Goal: Task Accomplishment & Management: Manage account settings

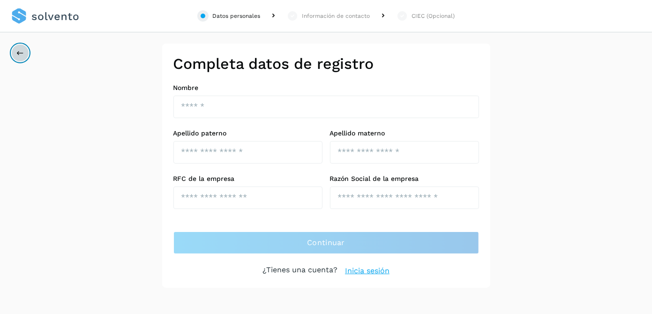
click at [17, 54] on icon at bounding box center [19, 52] width 7 height 7
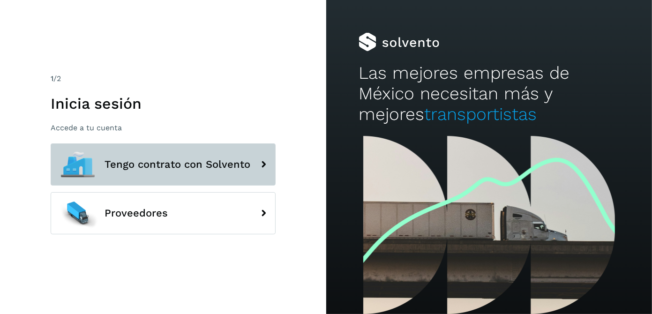
click at [237, 163] on span "Tengo contrato con Solvento" at bounding box center [178, 164] width 146 height 11
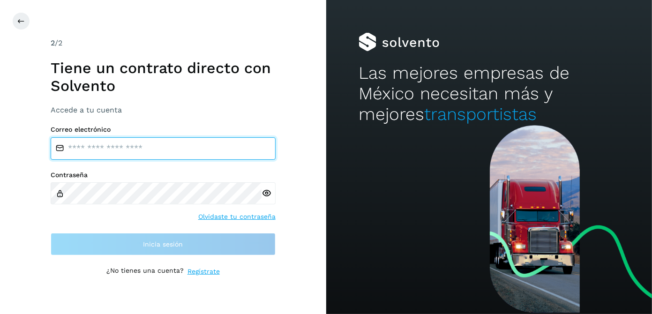
click at [107, 137] on input "email" at bounding box center [163, 148] width 225 height 22
click at [100, 147] on input "email" at bounding box center [163, 148] width 225 height 22
type input "*"
type input "**********"
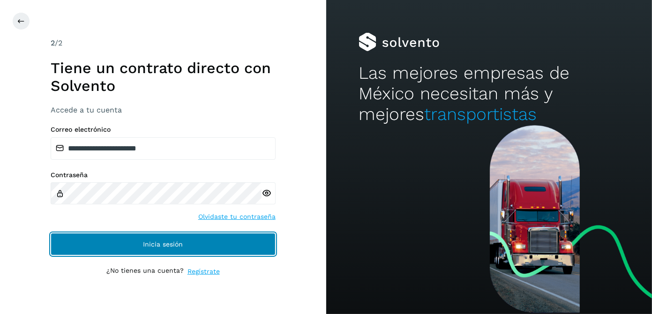
click at [162, 245] on span "Inicia sesión" at bounding box center [163, 244] width 40 height 7
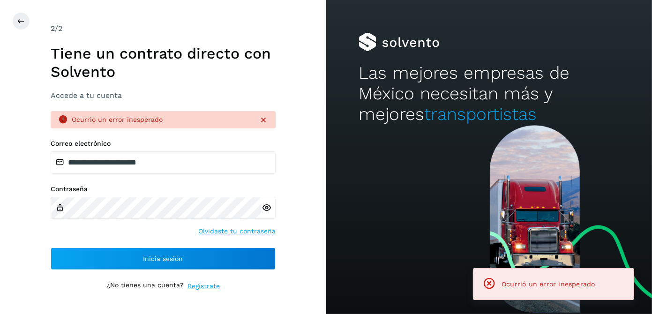
click at [233, 228] on link "Olvidaste tu contraseña" at bounding box center [236, 231] width 77 height 10
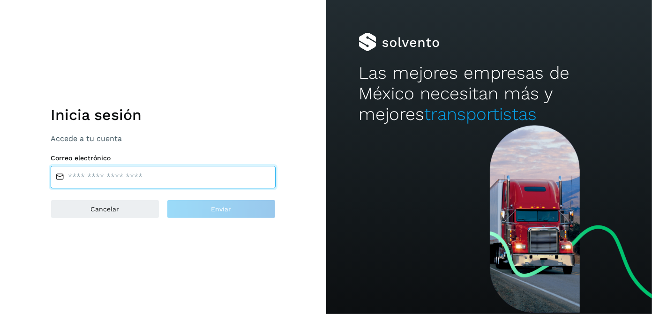
click at [125, 185] on input "email" at bounding box center [163, 177] width 225 height 22
type input "**********"
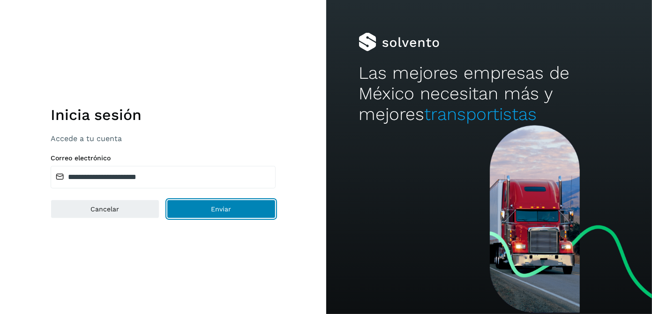
click at [222, 208] on span "Enviar" at bounding box center [221, 209] width 20 height 7
